Goal: Task Accomplishment & Management: Use online tool/utility

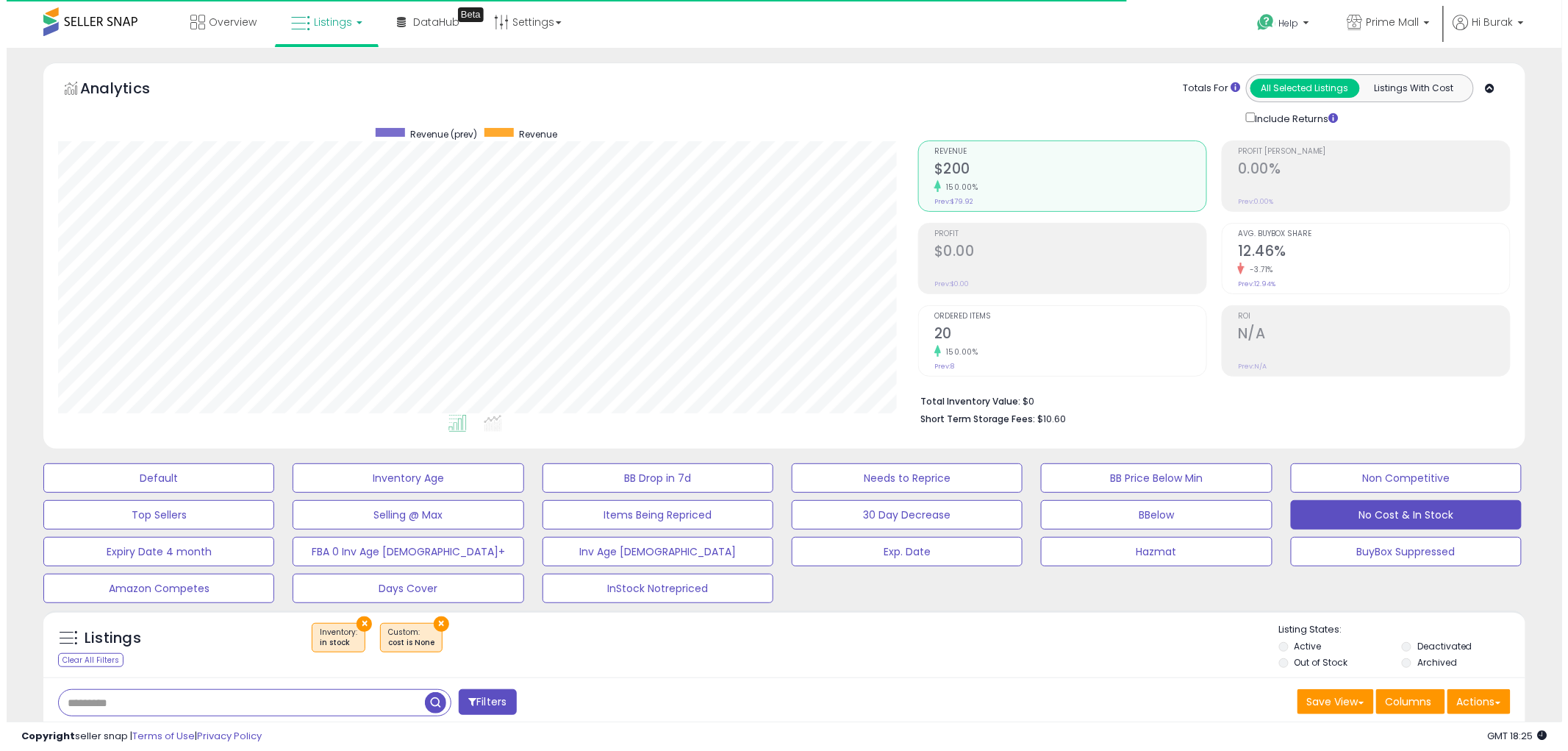
scroll to position [301, 860]
type input "**********"
click at [427, 702] on span "button" at bounding box center [428, 703] width 22 height 22
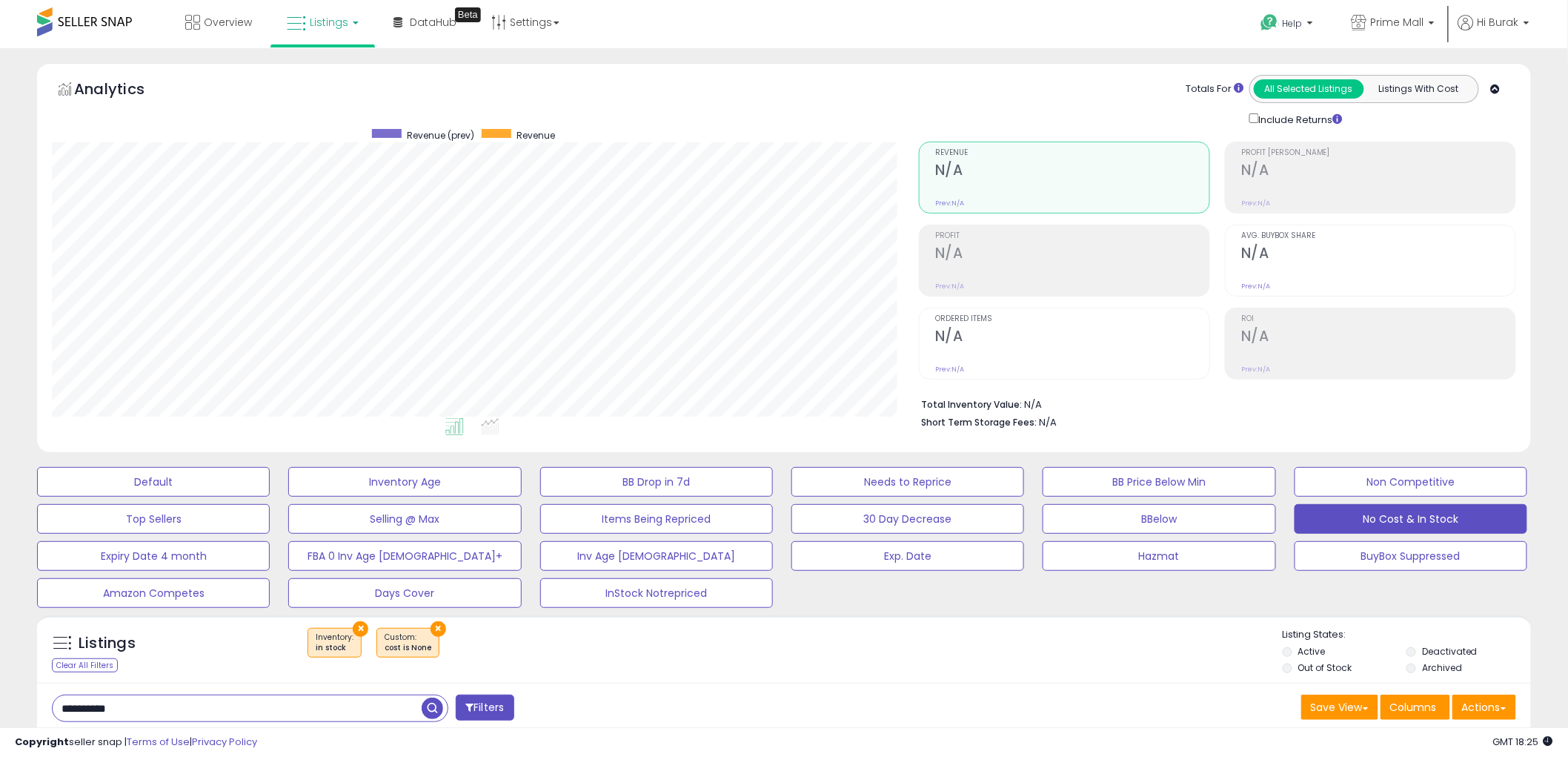
click at [356, 619] on div "Listings Clear All Filters × Inventory in stock ×" at bounding box center [784, 649] width 1495 height 68
click at [356, 625] on button "×" at bounding box center [360, 629] width 16 height 16
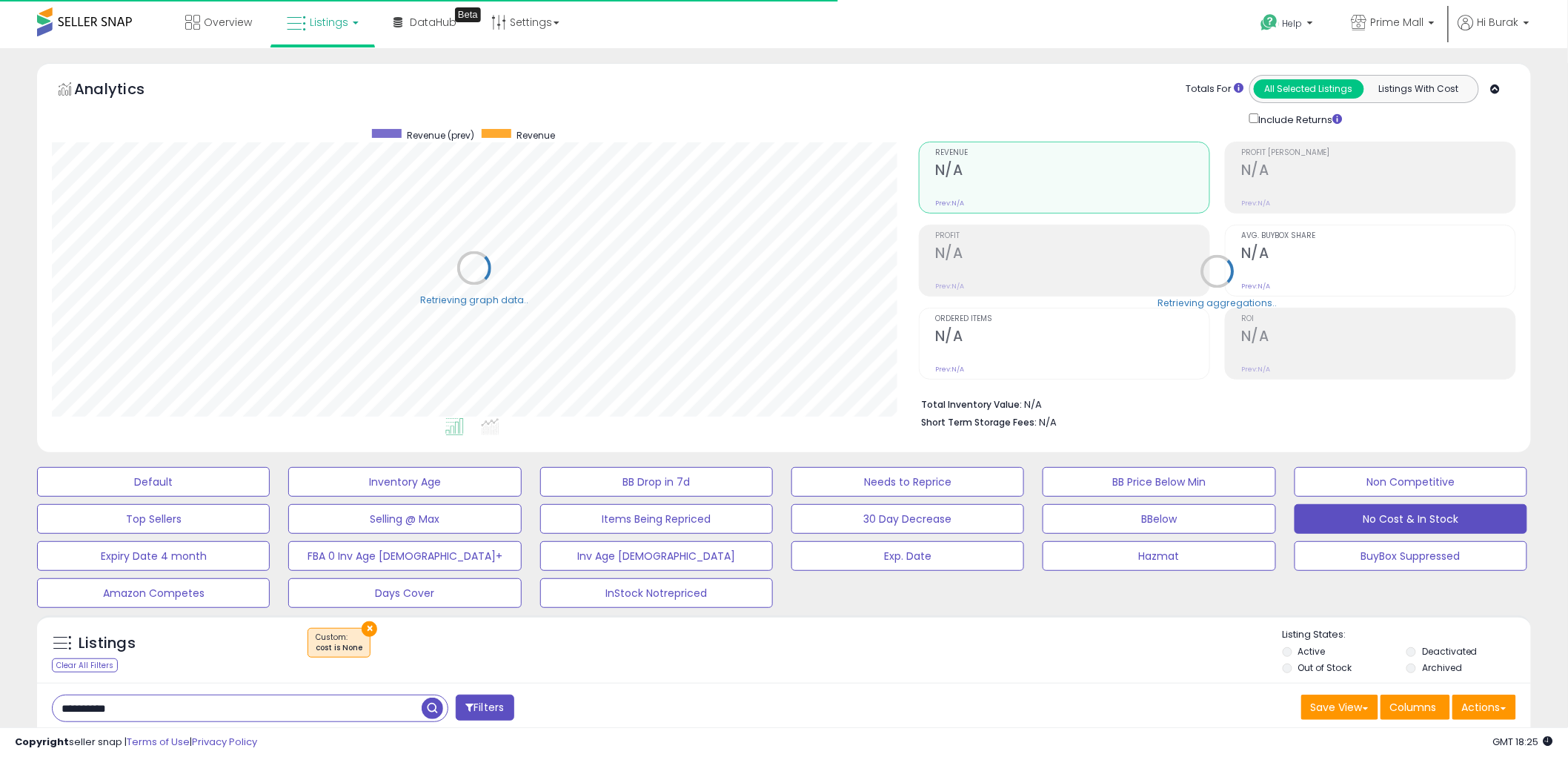
click at [368, 626] on button "×" at bounding box center [369, 629] width 16 height 16
click at [1436, 650] on label "Deactivated" at bounding box center [1450, 651] width 55 height 13
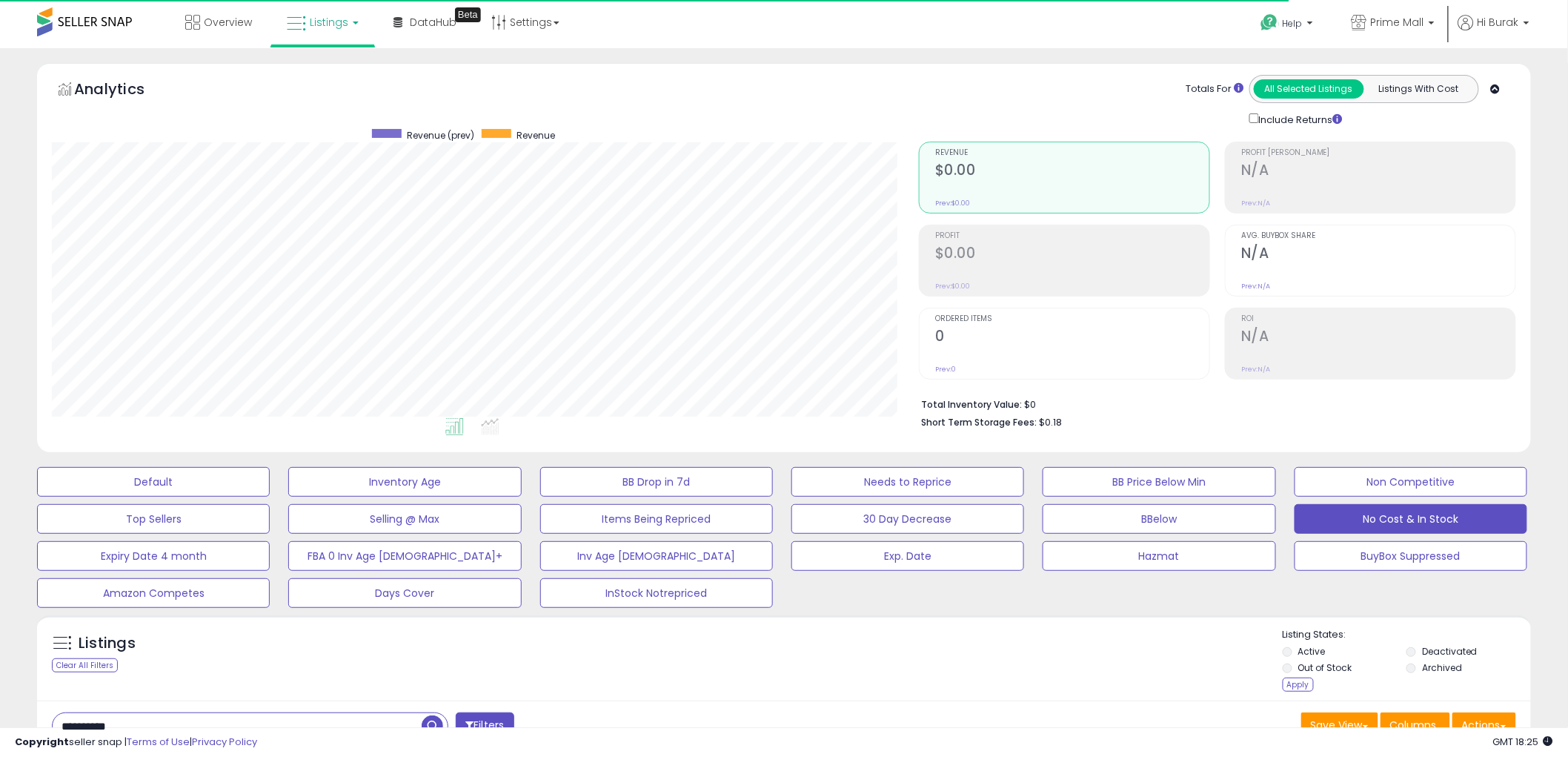
click at [1440, 666] on label "Archived" at bounding box center [1442, 668] width 40 height 13
click at [1300, 692] on div "Apply" at bounding box center [1299, 684] width 31 height 14
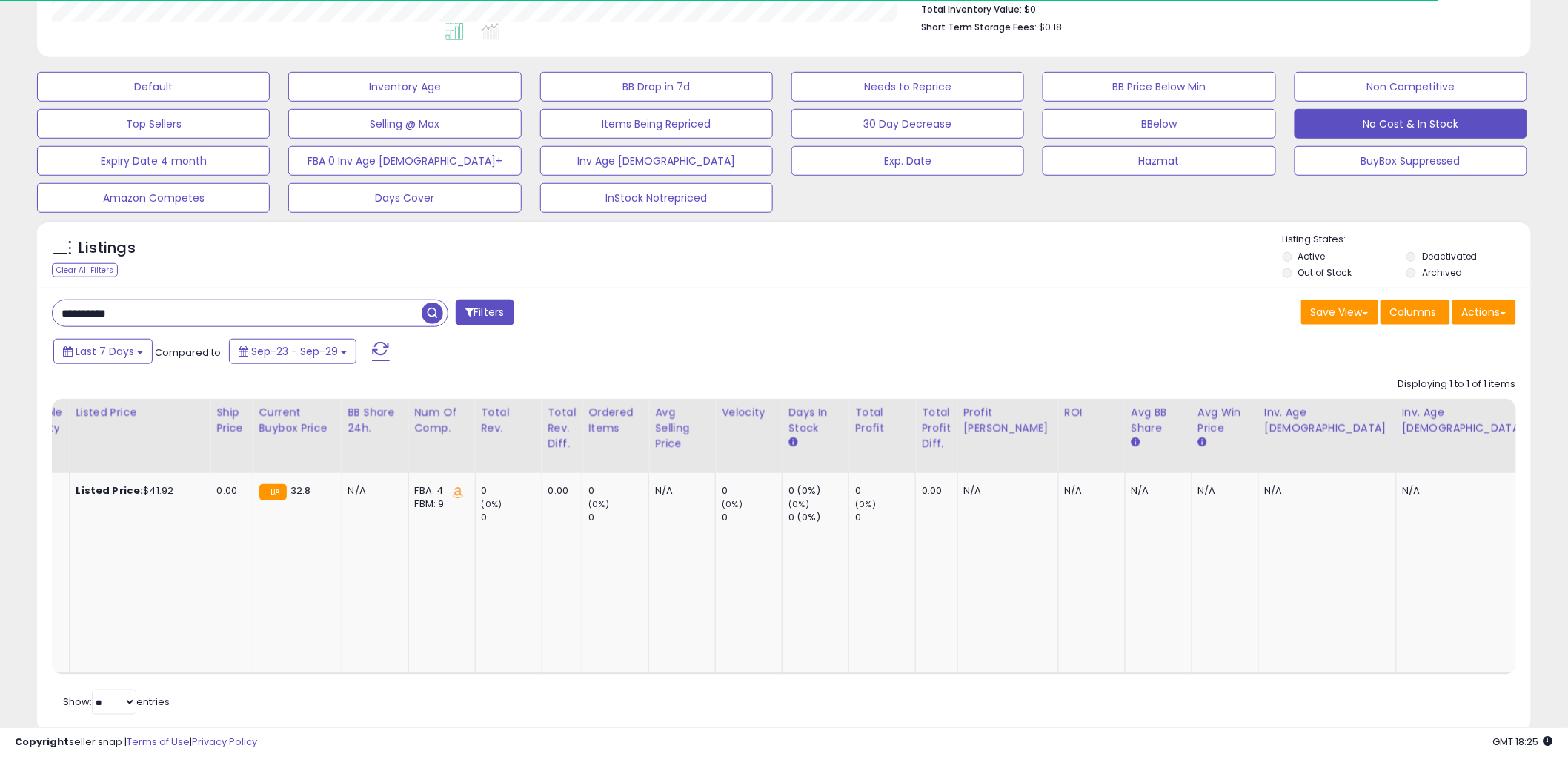
scroll to position [0, 0]
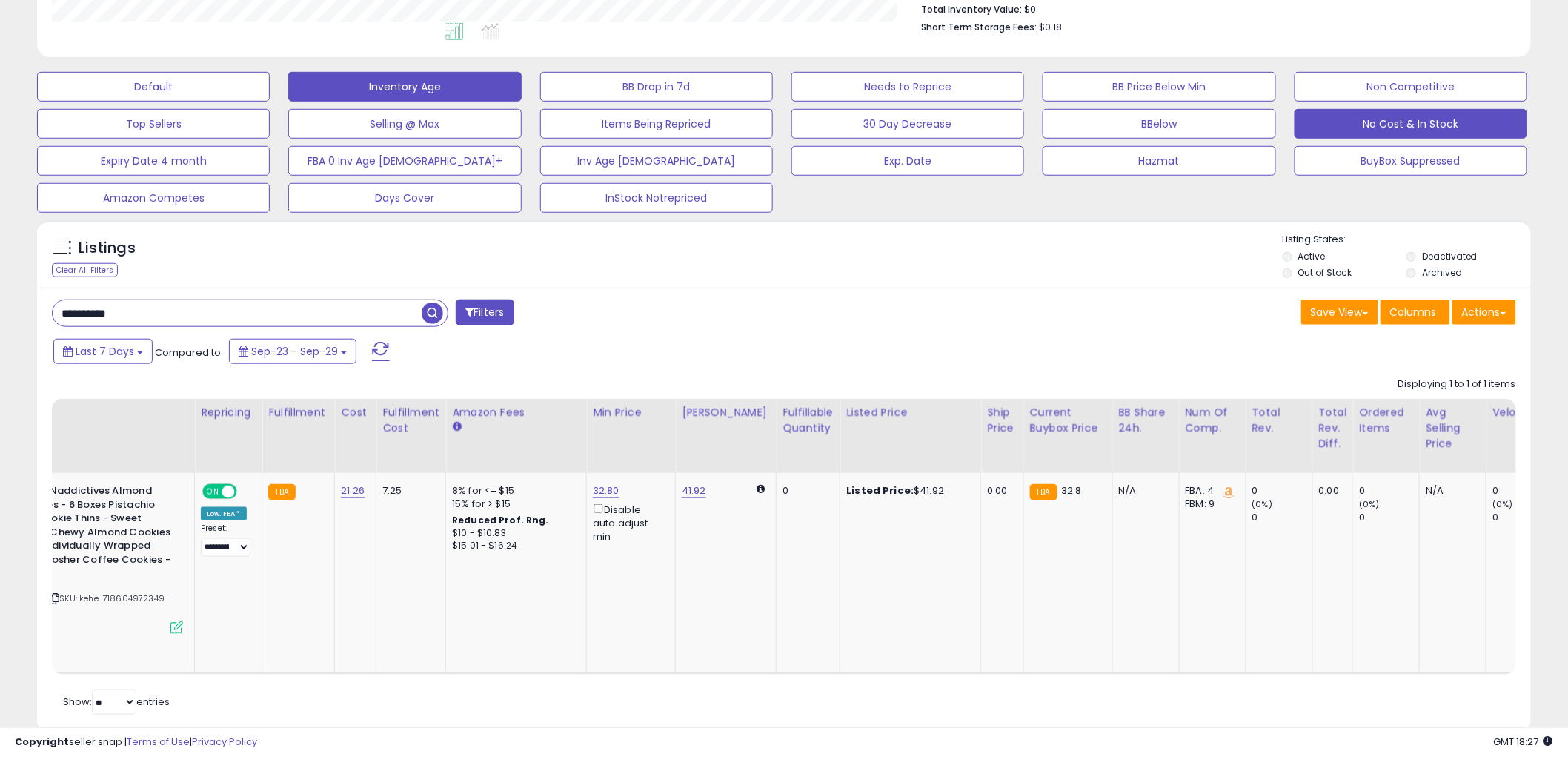
click at [389, 87] on button "Inventory Age" at bounding box center [404, 87] width 232 height 30
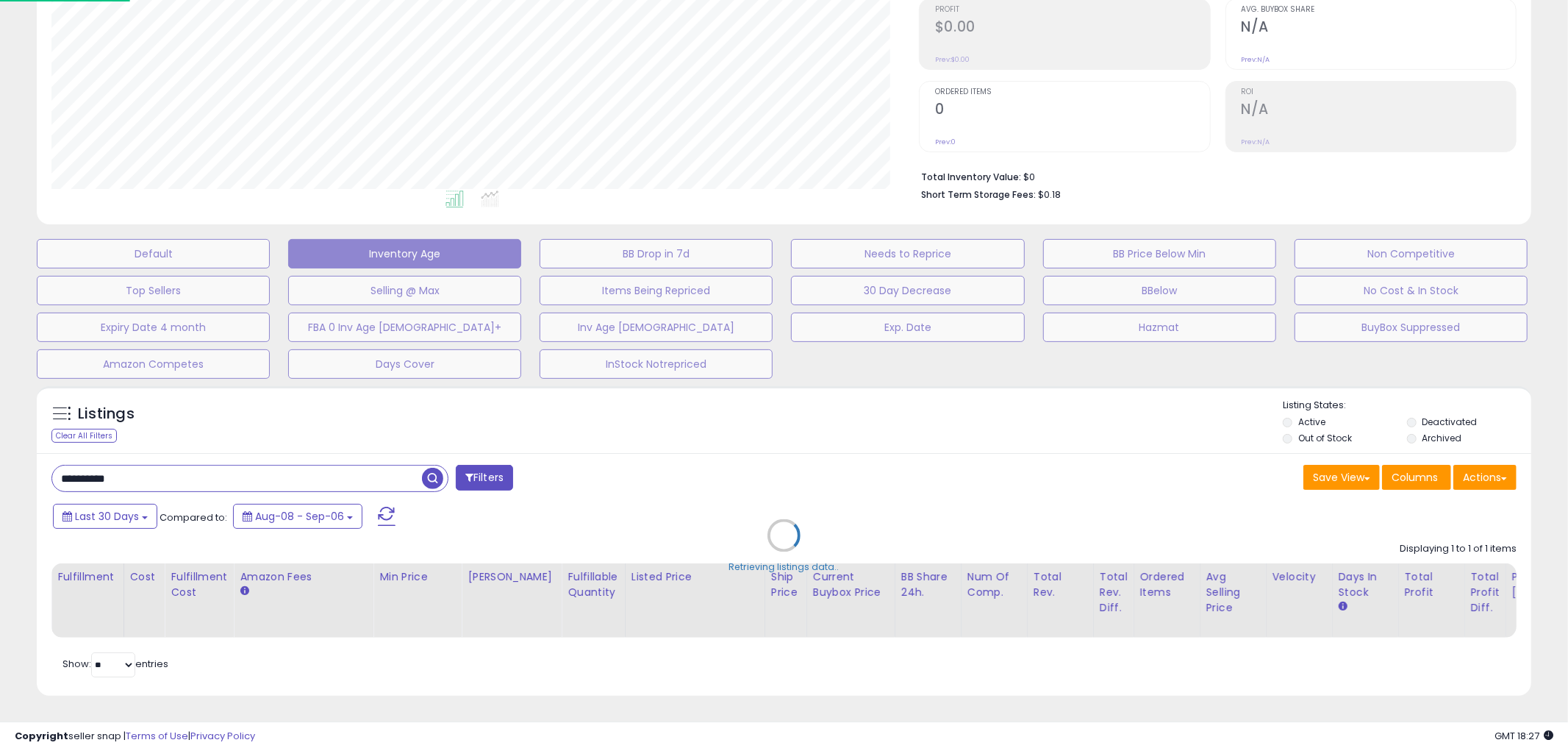
scroll to position [301, 868]
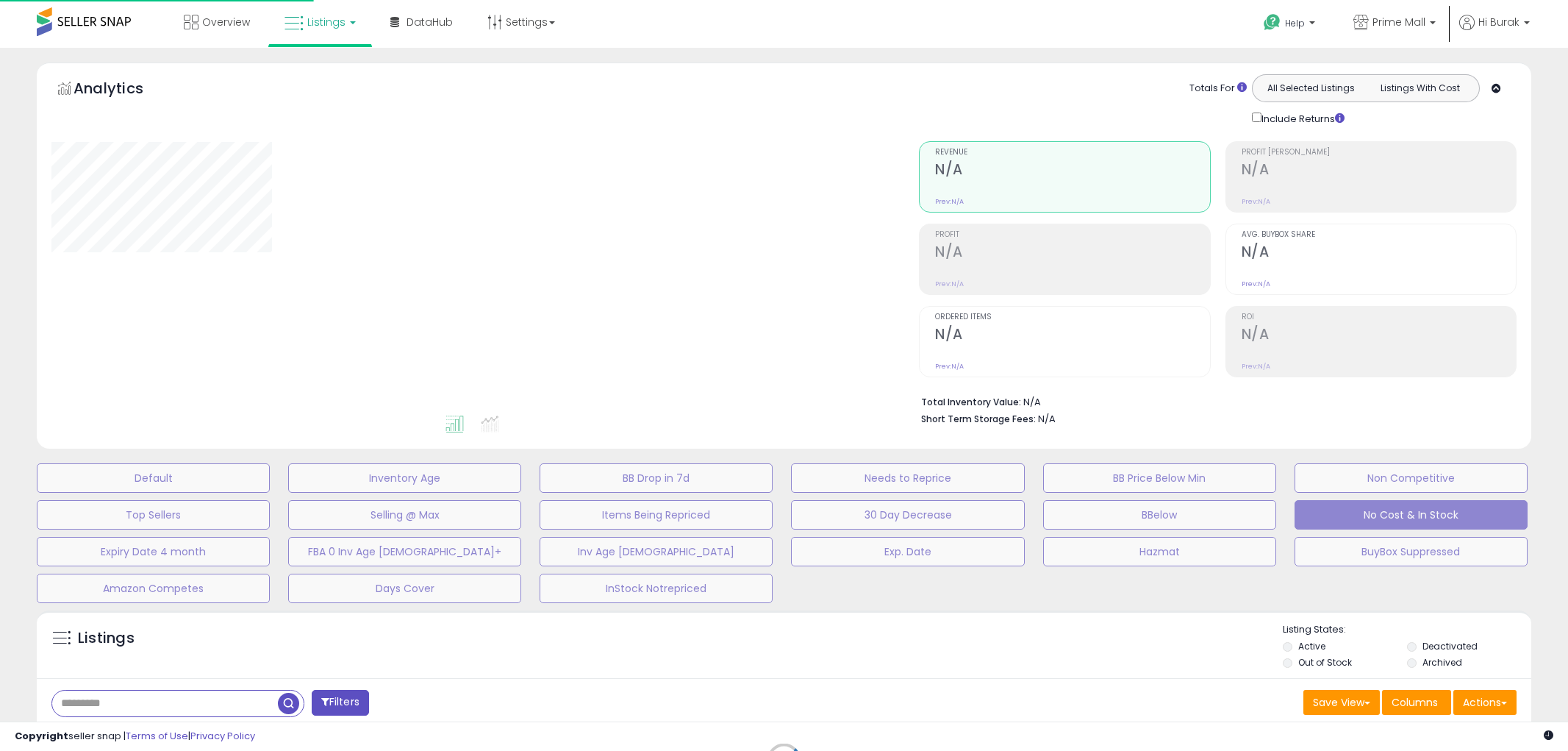
type input "**********"
